Goal: Transaction & Acquisition: Subscribe to service/newsletter

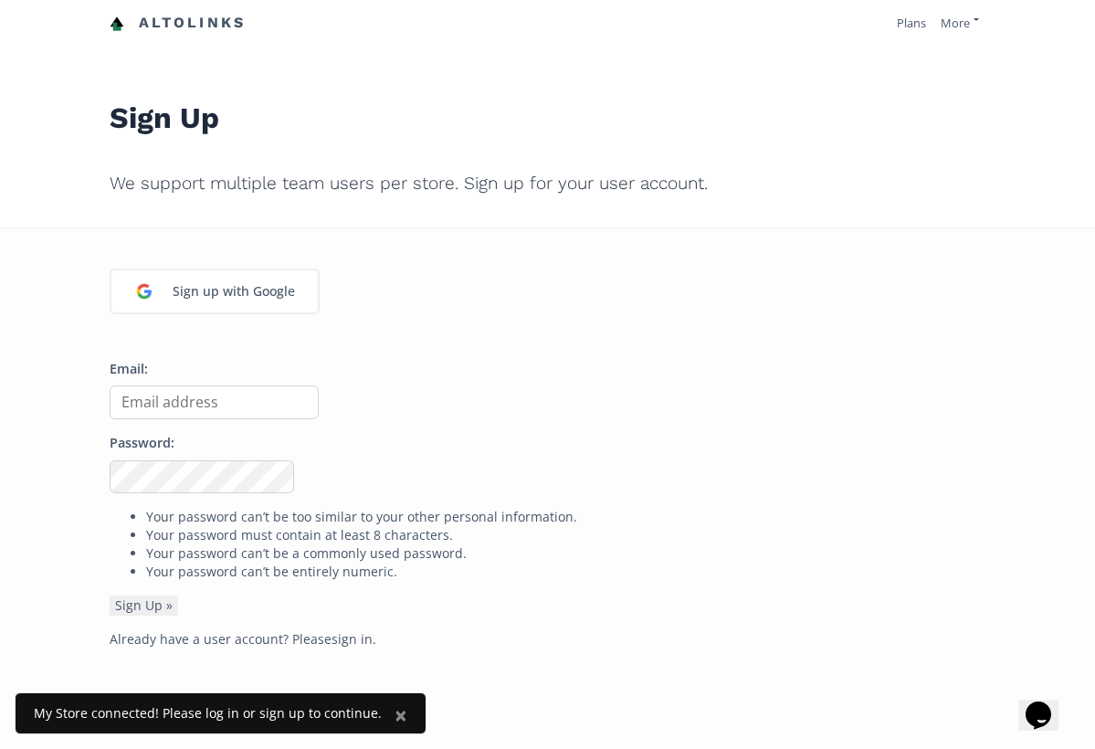
click at [197, 404] on input "Email:" at bounding box center [214, 402] width 209 height 34
type input "a"
type input "saharabronzeltd@gmail.com"
click at [161, 603] on button "Sign Up »" at bounding box center [144, 606] width 69 height 20
click at [192, 390] on input "Email:" at bounding box center [214, 402] width 209 height 34
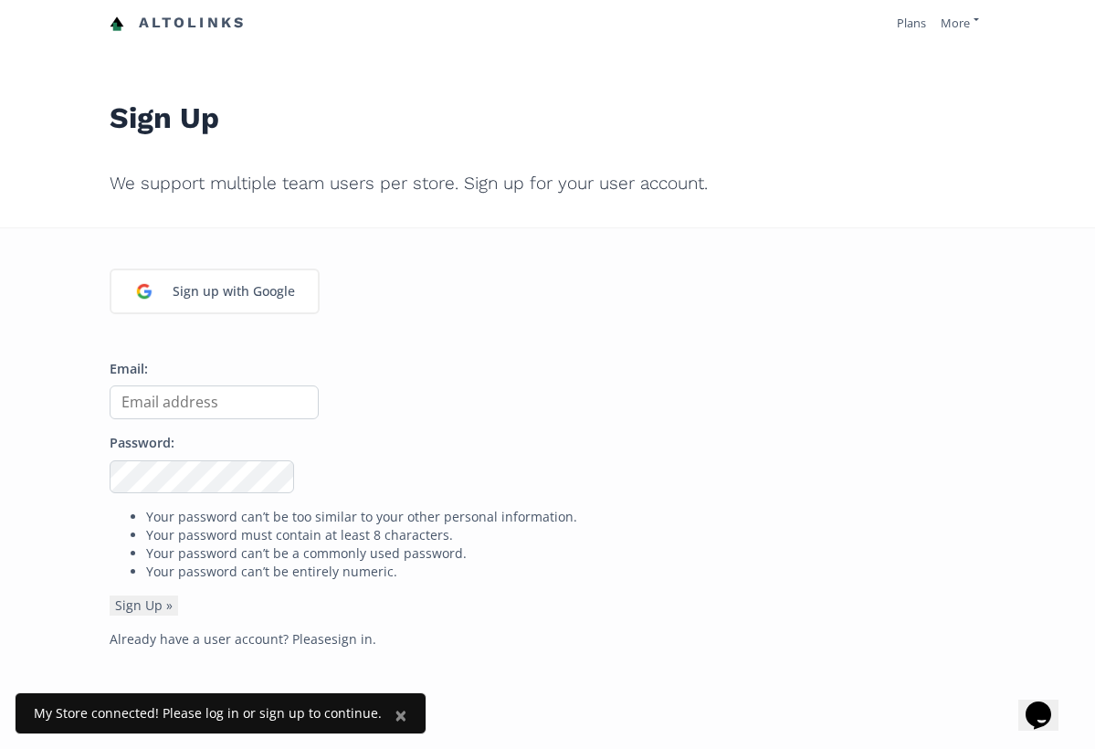
type input "a"
type input "[EMAIL_ADDRESS][DOMAIN_NAME]"
click at [142, 604] on button "Sign Up »" at bounding box center [144, 606] width 69 height 20
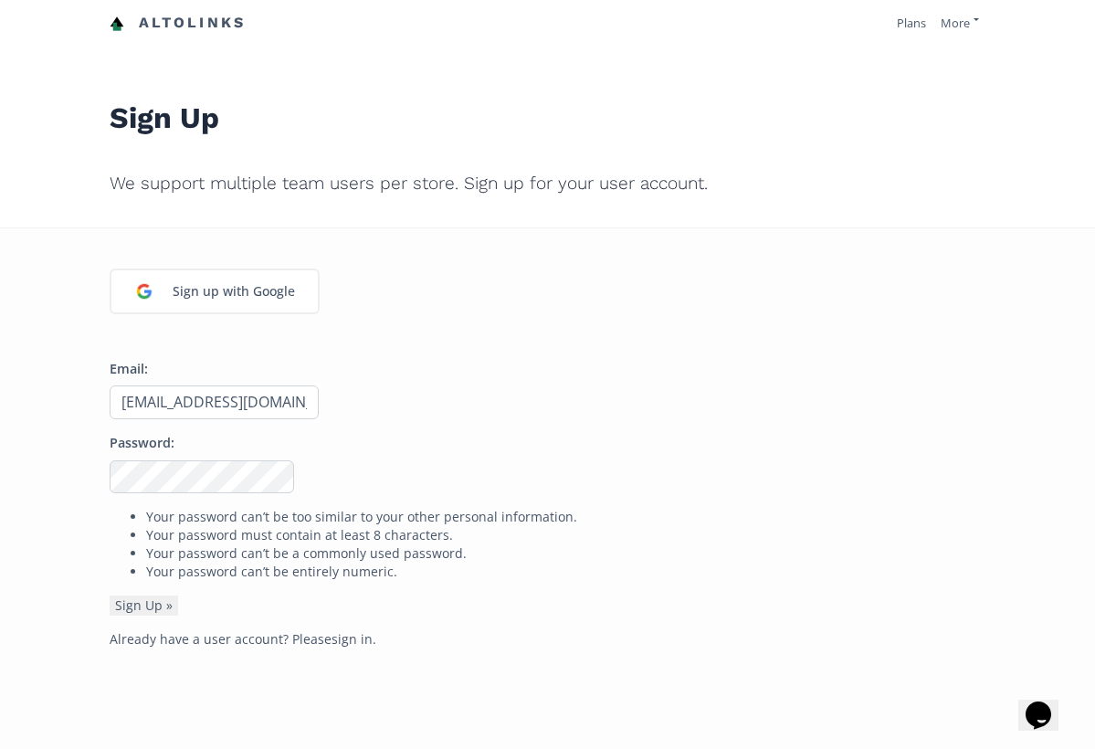
click at [211, 26] on link "Altolinks" at bounding box center [178, 23] width 137 height 30
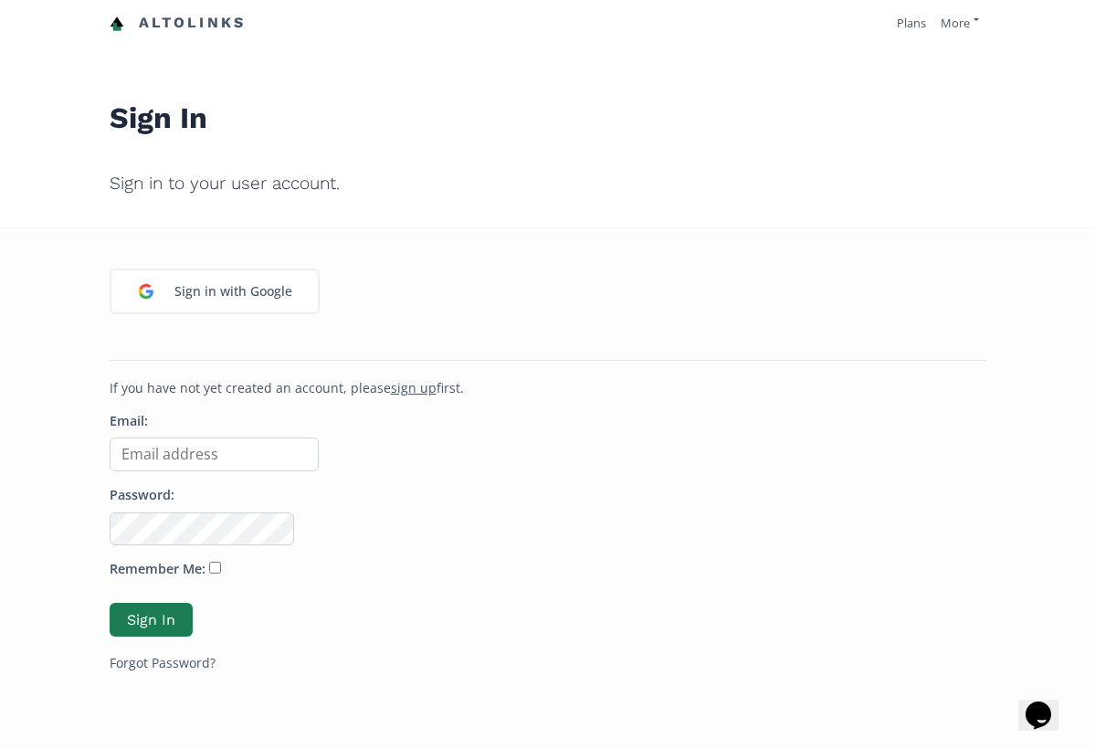
type input "[EMAIL_ADDRESS][DOMAIN_NAME]"
click at [171, 615] on button "Sign In" at bounding box center [151, 619] width 89 height 39
